Goal: Find contact information: Obtain details needed to contact an individual or organization

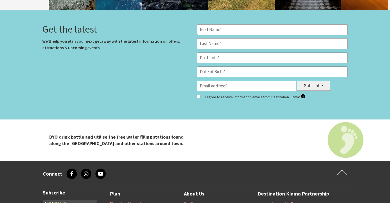
scroll to position [2139, 0]
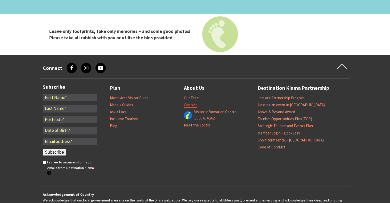
click at [191, 102] on link "Contact" at bounding box center [190, 104] width 13 height 5
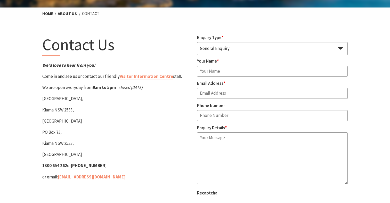
scroll to position [23, 0]
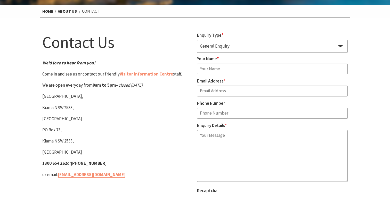
click at [241, 47] on select "General Enquiry Accommodation Visitor Guide" at bounding box center [272, 46] width 151 height 12
click at [197, 40] on select "General Enquiry Accommodation Visitor Guide" at bounding box center [272, 46] width 151 height 12
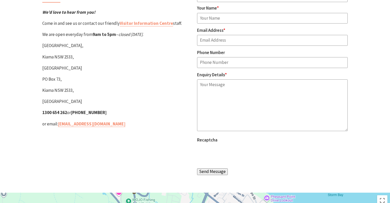
scroll to position [74, 0]
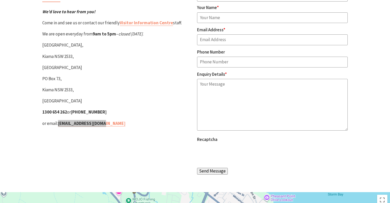
drag, startPoint x: 78, startPoint y: 123, endPoint x: 189, endPoint y: 5, distance: 161.8
click at [0, 0] on section "Contact Us We’d love to hear from you! Come in and see us or contact our friend…" at bounding box center [195, 78] width 390 height 225
